Goal: Task Accomplishment & Management: Use online tool/utility

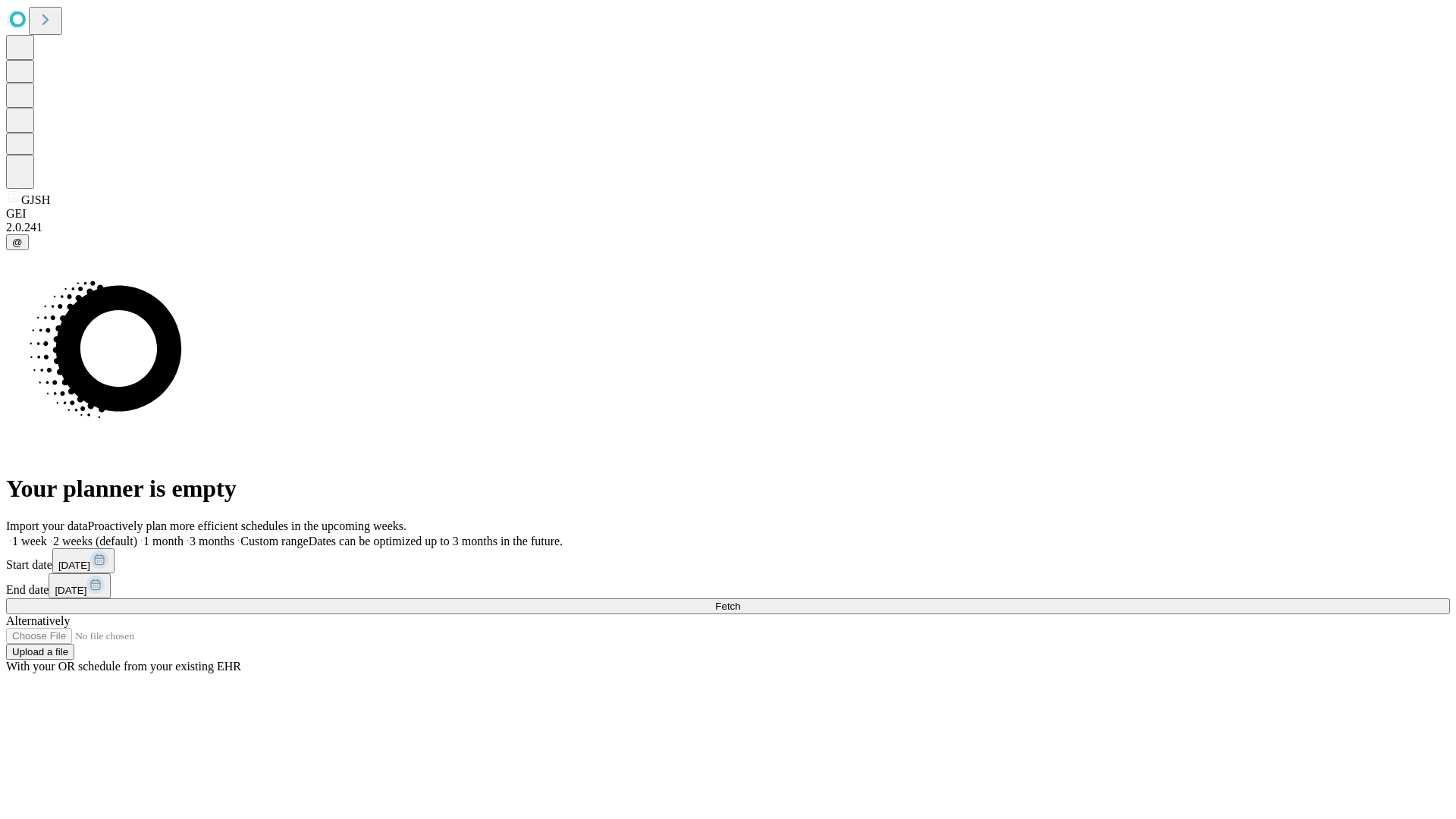
click at [740, 601] on span "Fetch" at bounding box center [728, 607] width 25 height 11
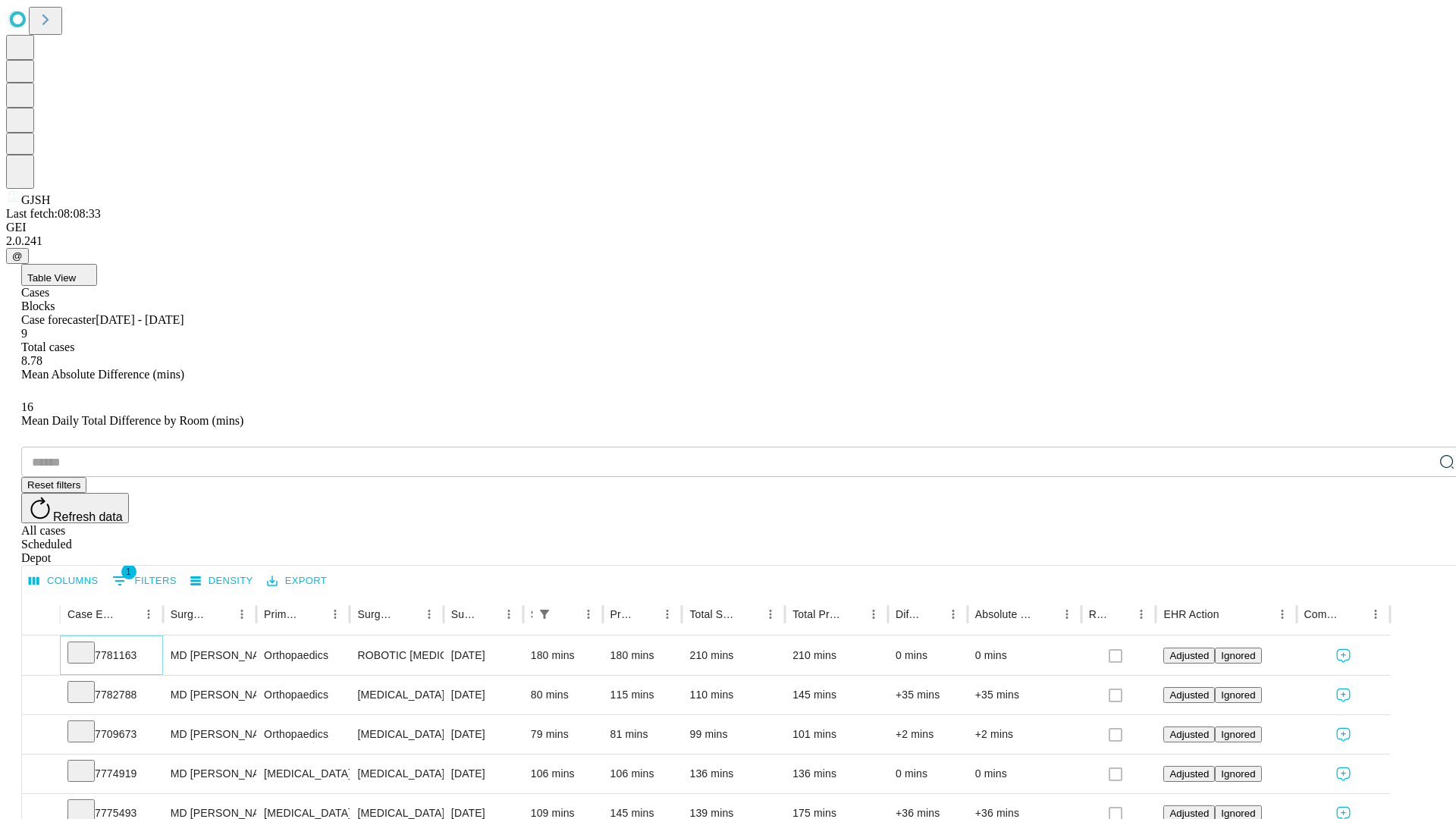
click at [89, 644] on icon at bounding box center [80, 651] width 15 height 15
